Goal: Find contact information: Find contact information

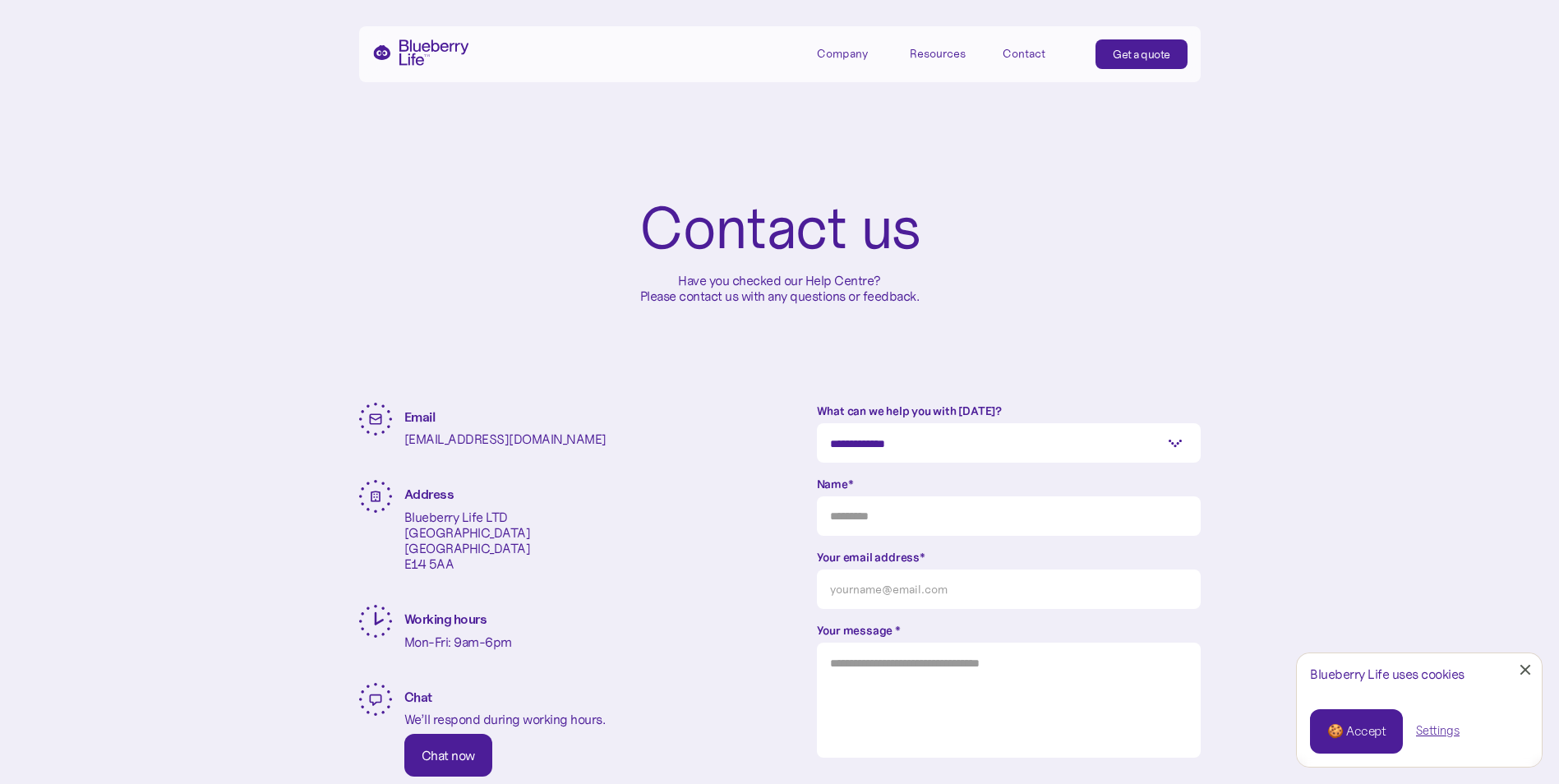
click at [422, 48] on img "home" at bounding box center [420, 52] width 97 height 26
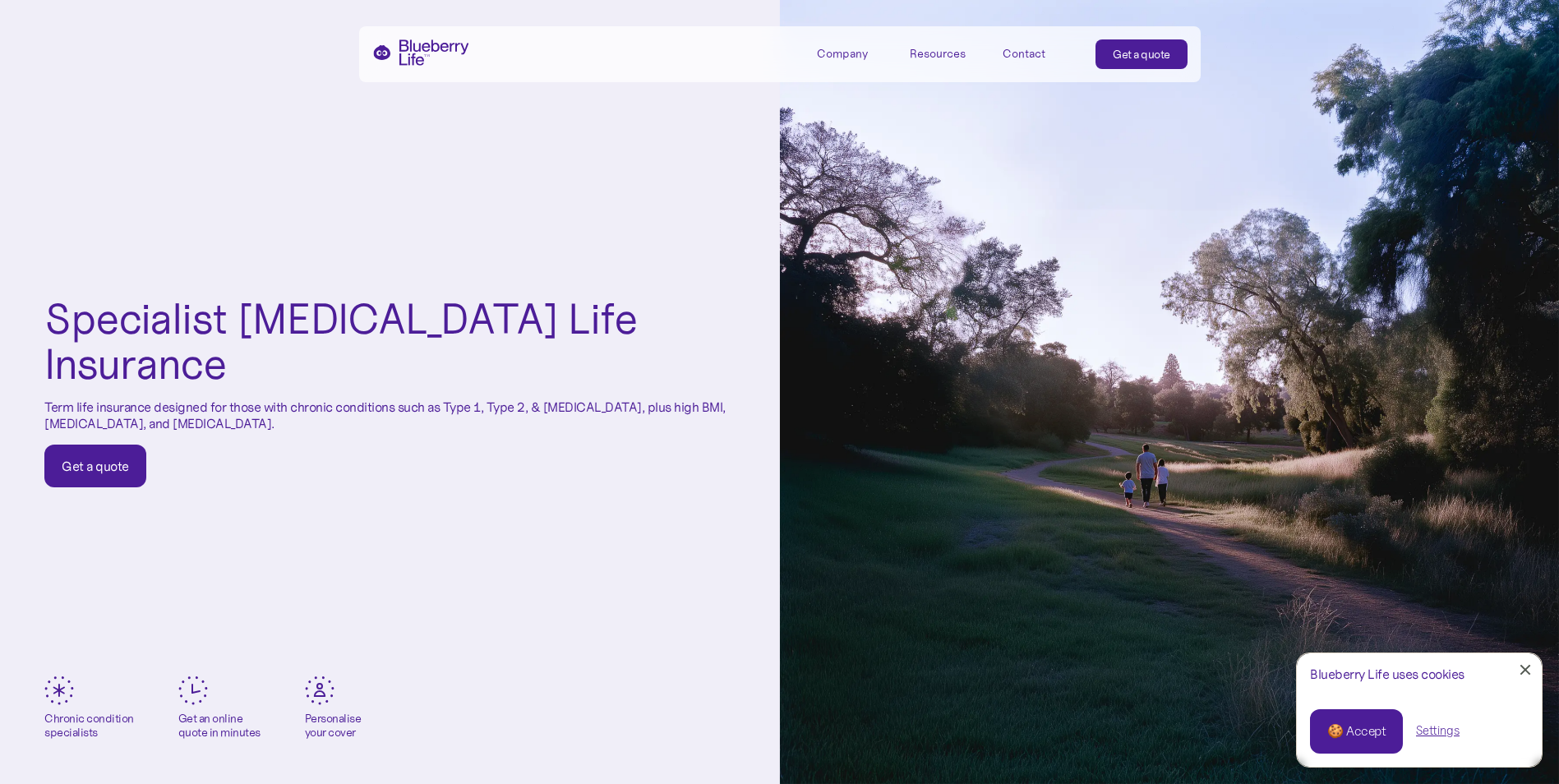
click at [1027, 49] on div "Contact" at bounding box center [1023, 53] width 43 height 14
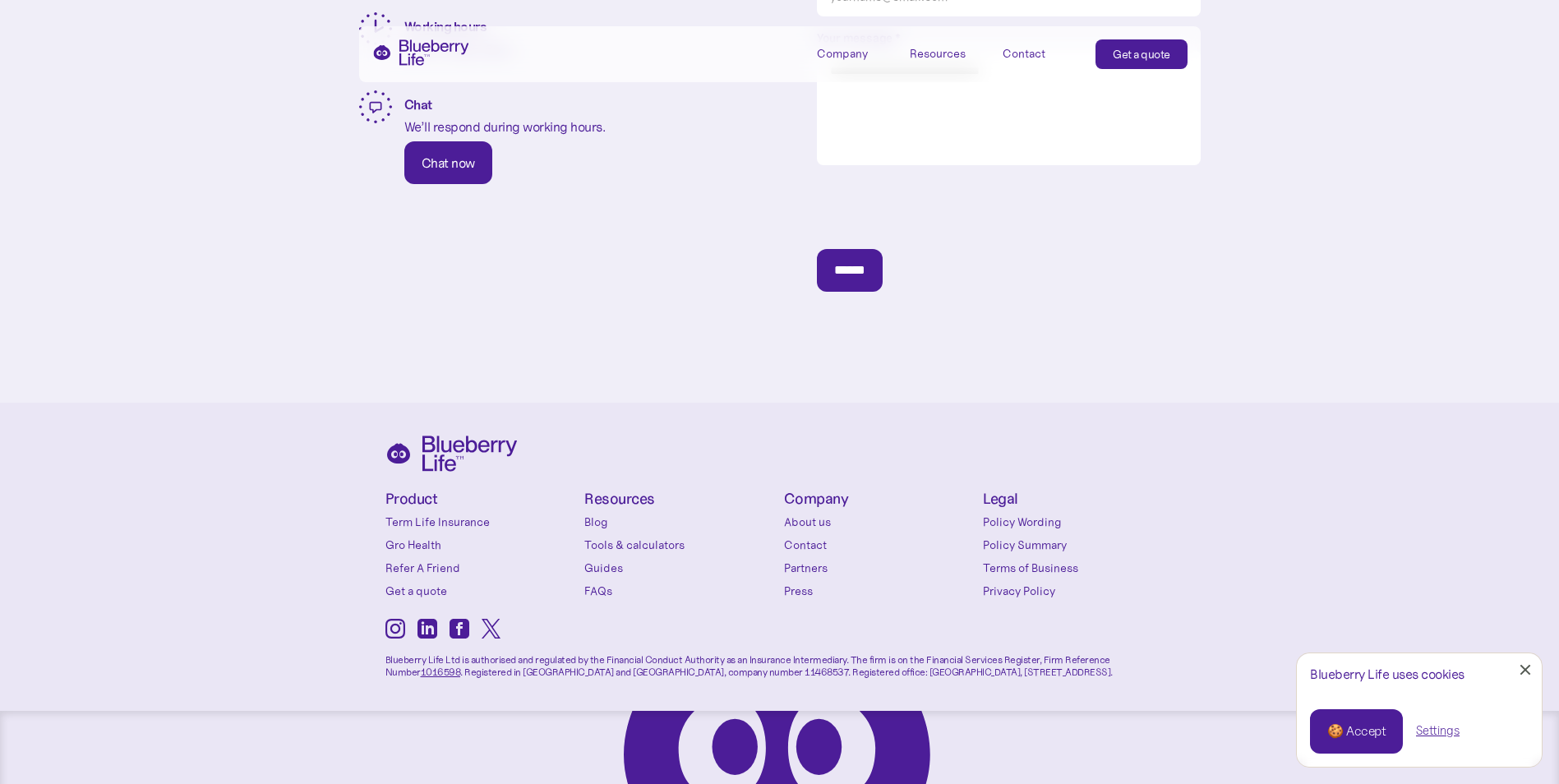
scroll to position [602, 0]
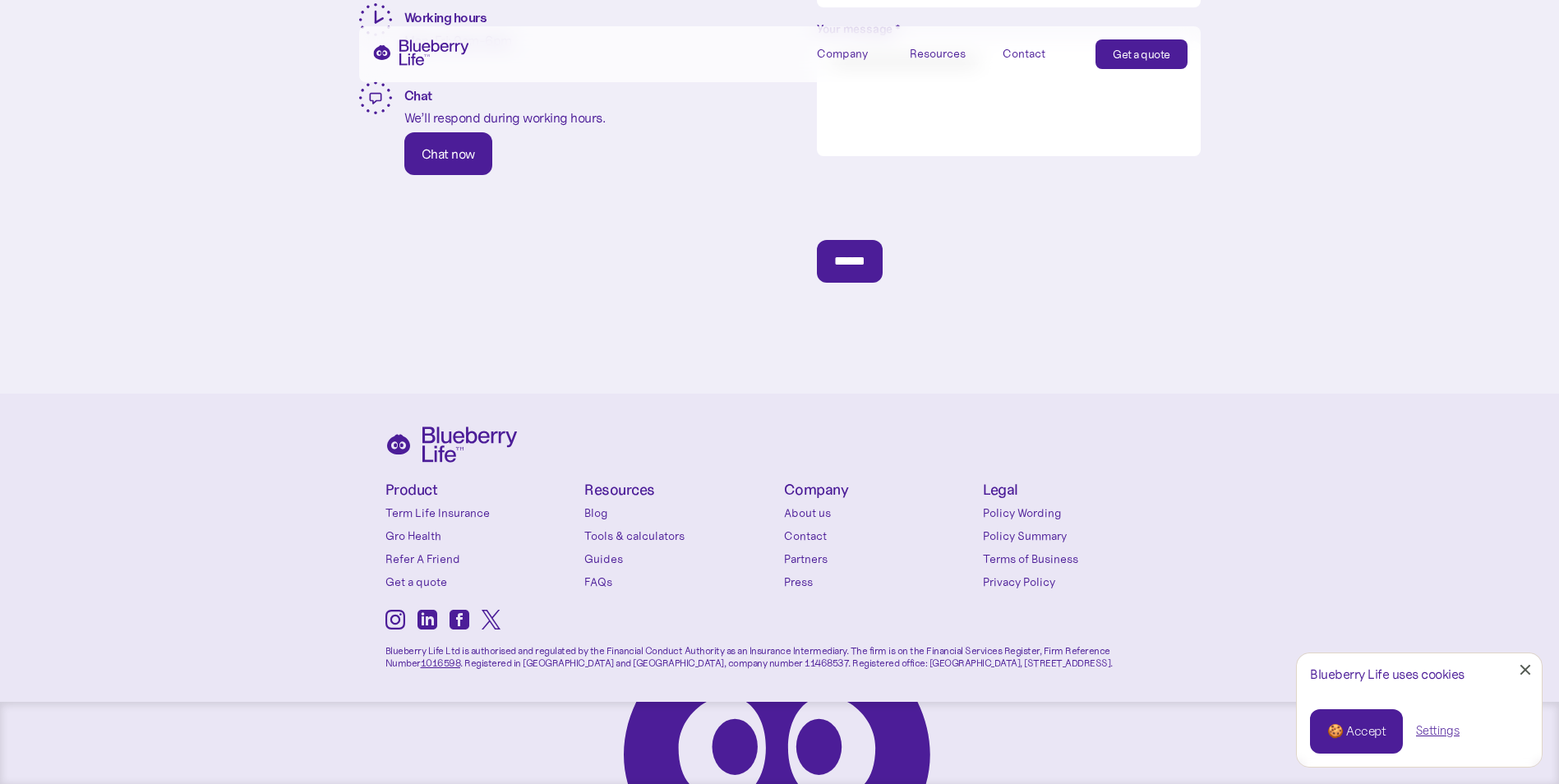
click at [1530, 669] on link "Close Cookie Popup" at bounding box center [1525, 669] width 33 height 33
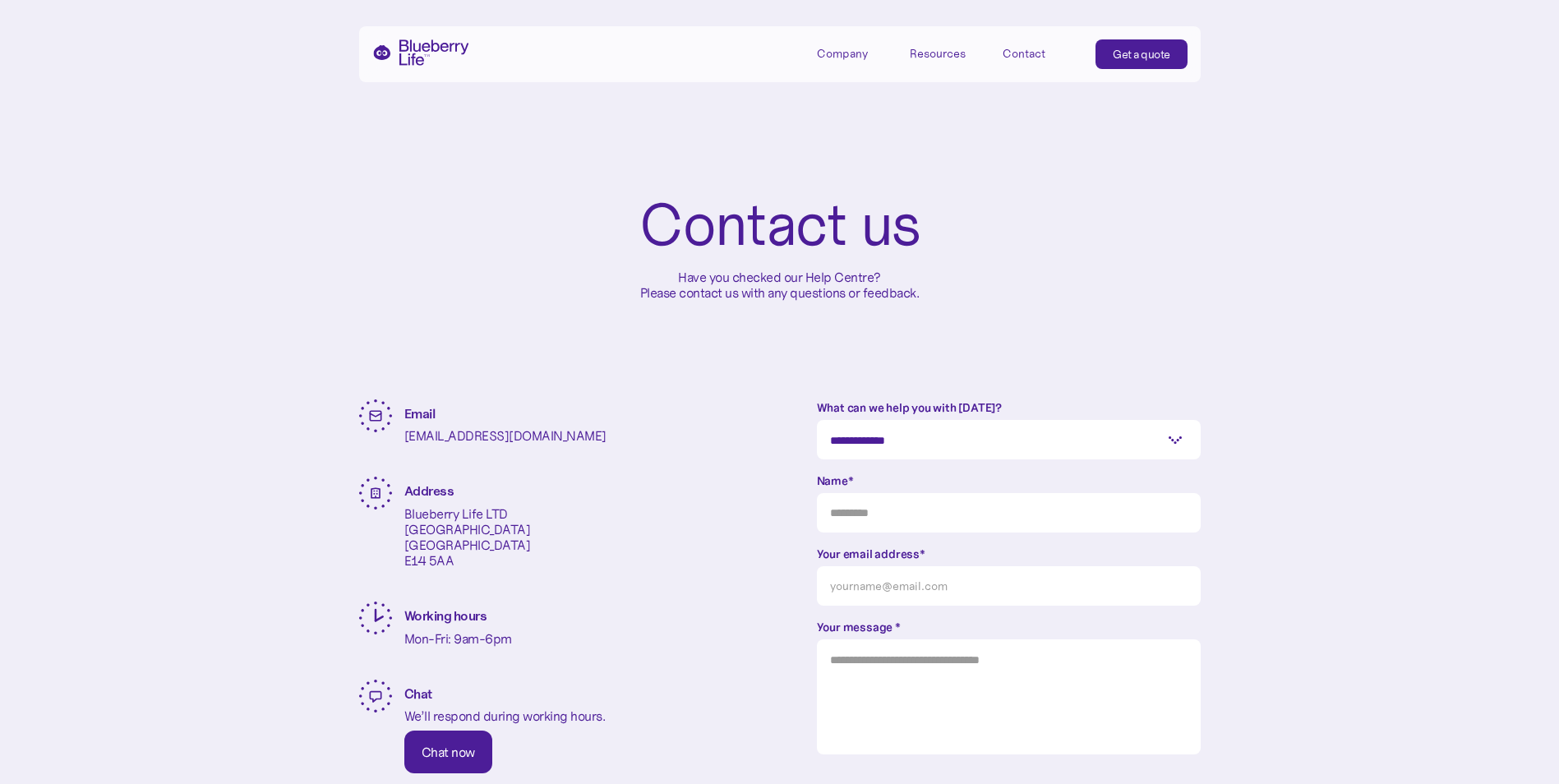
scroll to position [0, 0]
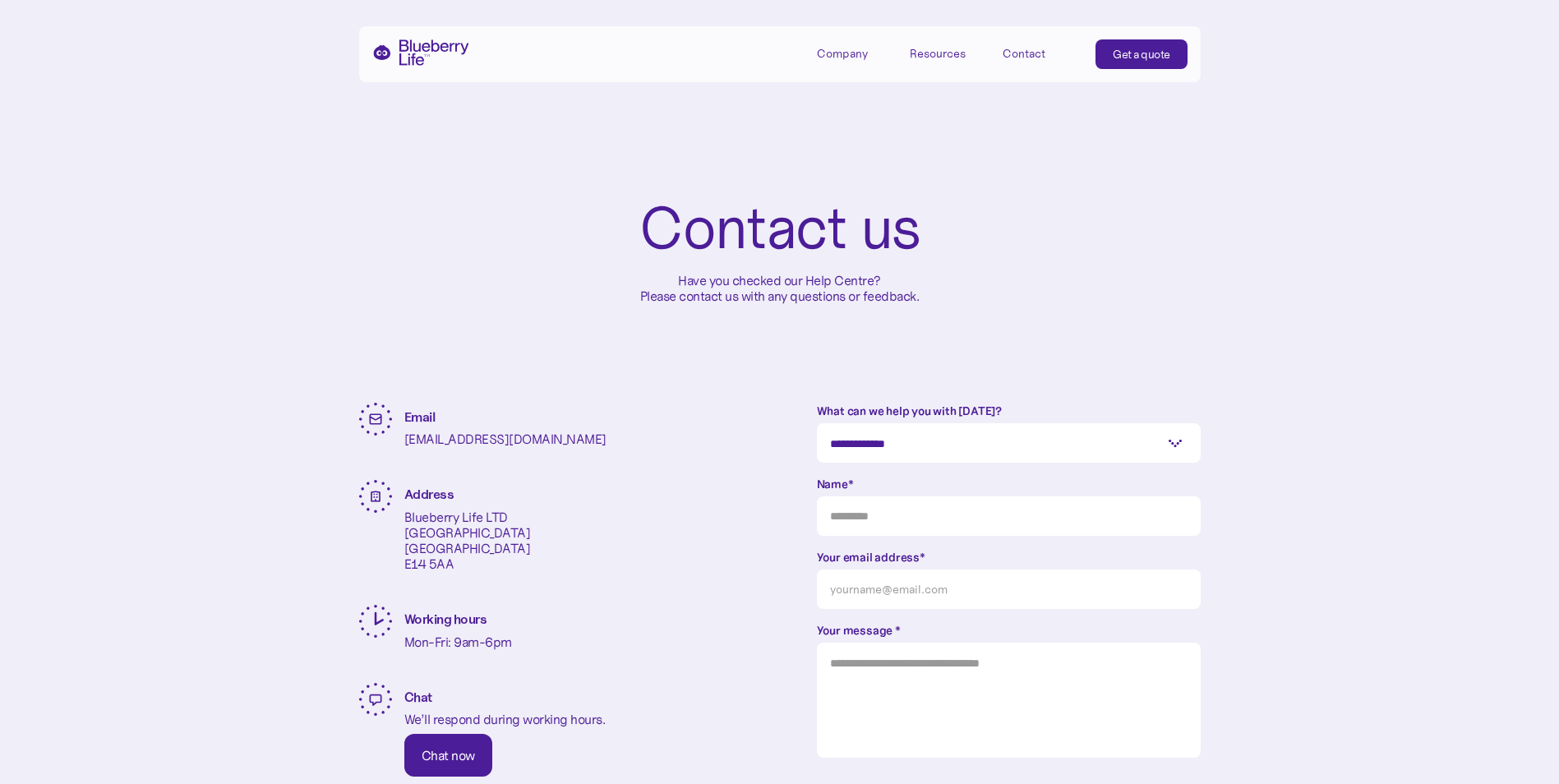
click at [429, 56] on img "home" at bounding box center [420, 52] width 97 height 26
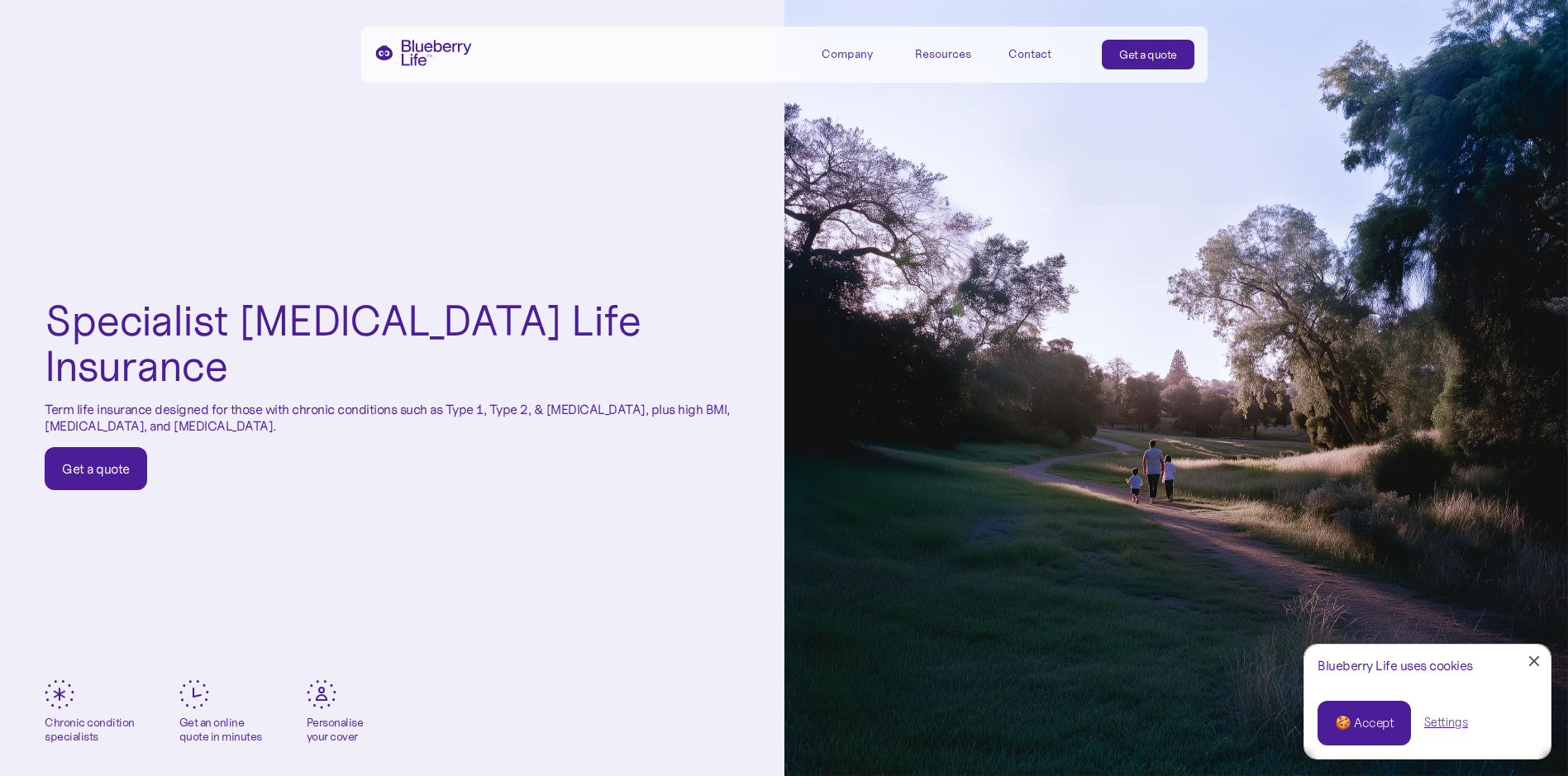
click at [1537, 662] on link "Close Cookie Popup" at bounding box center [1534, 661] width 33 height 33
